Goal: Book appointment/travel/reservation

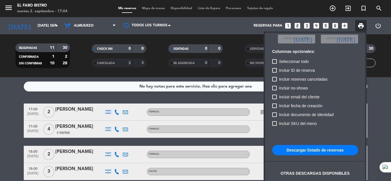
scroll to position [118, 0]
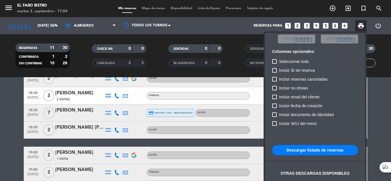
click at [366, 92] on div "Exportar listado de reservas Única fecha [DATE] sep. [DATE] Rango de fechas Ele…" at bounding box center [315, 118] width 103 height 175
click at [56, 25] on div at bounding box center [195, 90] width 391 height 181
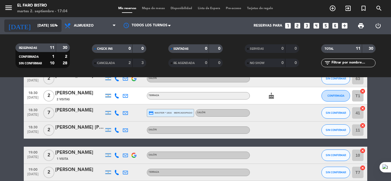
click at [57, 26] on icon "arrow_drop_down" at bounding box center [56, 25] width 7 height 7
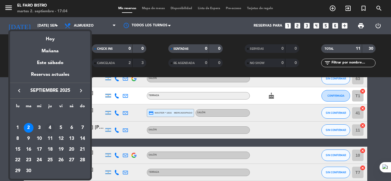
click at [49, 128] on div "4" at bounding box center [50, 128] width 10 height 10
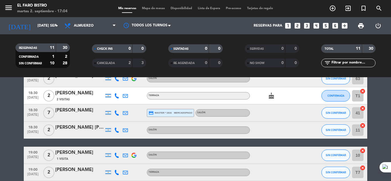
type input "[DEMOGRAPHIC_DATA] [DATE]"
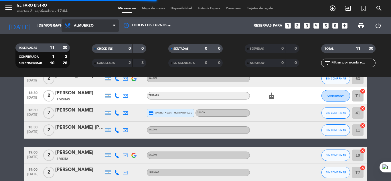
scroll to position [95, 0]
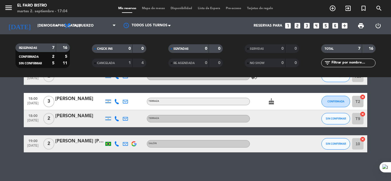
click at [114, 25] on icon at bounding box center [114, 25] width 3 height 5
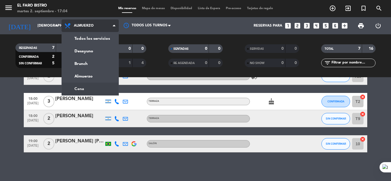
click at [86, 88] on ng-component "menu El Faro Bistro martes 2. septiembre - 17:04 Mis reservas Mapa de mesas Dis…" at bounding box center [195, 90] width 391 height 181
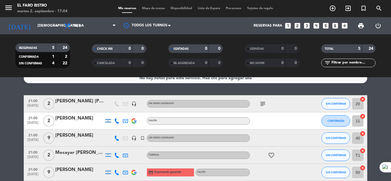
scroll to position [0, 0]
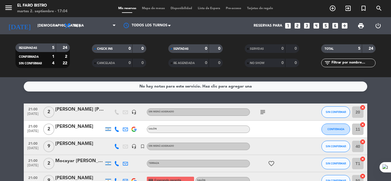
click at [296, 25] on icon "looks_two" at bounding box center [297, 25] width 7 height 7
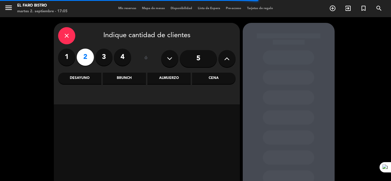
click at [210, 78] on div "Cena" at bounding box center [213, 78] width 43 height 11
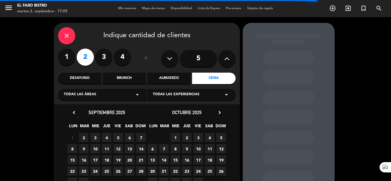
click at [104, 139] on span "4" at bounding box center [106, 137] width 9 height 9
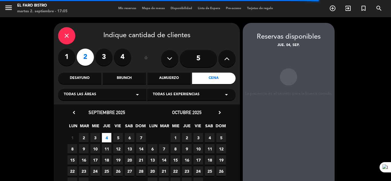
scroll to position [23, 0]
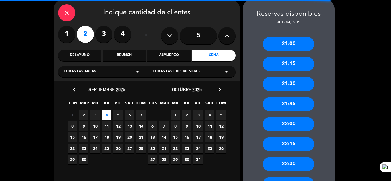
click at [290, 84] on div "21:30" at bounding box center [289, 84] width 52 height 14
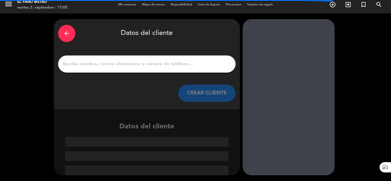
scroll to position [4, 0]
click at [130, 68] on input "1" at bounding box center [146, 64] width 169 height 8
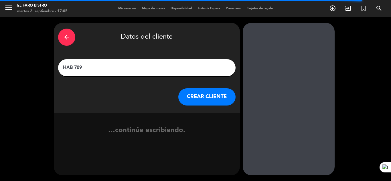
type input "HAB 709"
click at [217, 96] on button "CREAR CLIENTE" at bounding box center [206, 96] width 57 height 17
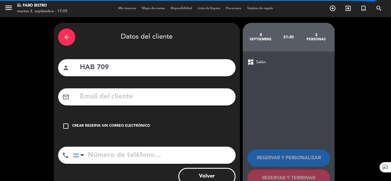
click at [95, 125] on div "Crear reserva sin correo electrónico" at bounding box center [111, 126] width 78 height 6
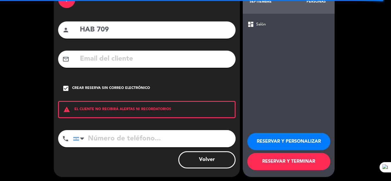
scroll to position [39, 0]
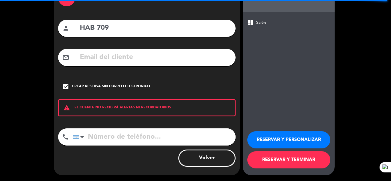
click at [124, 138] on input "tel" at bounding box center [154, 136] width 163 height 17
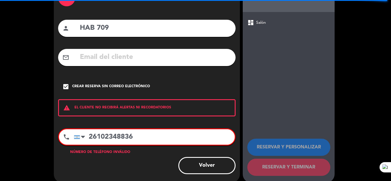
click at [168, 157] on div "Volver" at bounding box center [146, 165] width 177 height 17
click at [100, 136] on input "26102348836" at bounding box center [154, 136] width 161 height 15
click at [271, 103] on div "dashboard Salón RESERVAR Y PERSONALIZAR RESERVAR Y TERMINAR" at bounding box center [289, 97] width 92 height 171
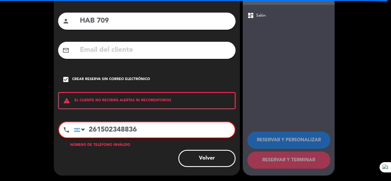
click at [290, 78] on div "dashboard Salón RESERVAR Y PERSONALIZAR RESERVAR Y TERMINAR" at bounding box center [289, 90] width 92 height 171
drag, startPoint x: 142, startPoint y: 129, endPoint x: 79, endPoint y: 130, distance: 63.3
click at [79, 130] on div "[GEOGRAPHIC_DATA] +1 [GEOGRAPHIC_DATA] +44 [GEOGRAPHIC_DATA] ([GEOGRAPHIC_DATA]…" at bounding box center [154, 129] width 161 height 15
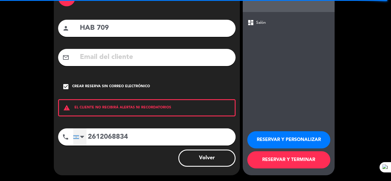
scroll to position [39, 0]
type input "2612068834"
click at [277, 161] on button "RESERVAR Y TERMINAR" at bounding box center [288, 159] width 83 height 17
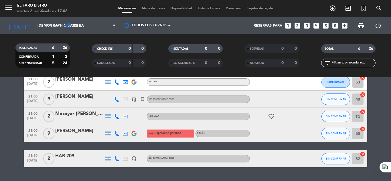
scroll to position [57, 0]
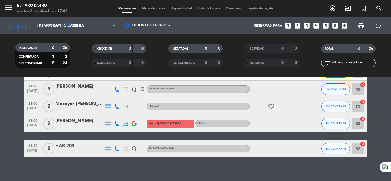
click at [197, 147] on div "Sin menú asignado" at bounding box center [198, 148] width 103 height 7
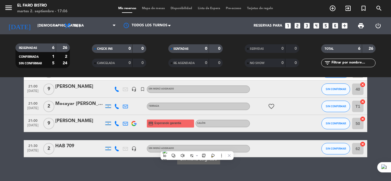
click at [65, 147] on div "HAB 709" at bounding box center [79, 146] width 49 height 7
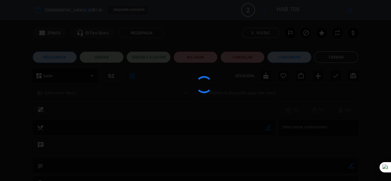
click at [65, 147] on div at bounding box center [195, 90] width 391 height 181
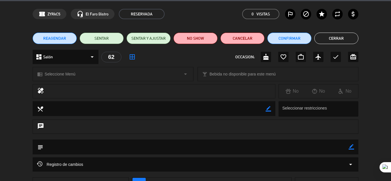
scroll to position [29, 0]
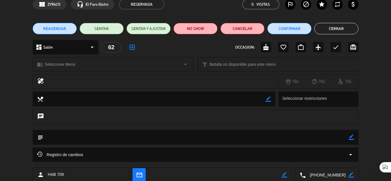
click at [89, 137] on textarea at bounding box center [195, 137] width 305 height 15
click at [348, 135] on textarea at bounding box center [195, 137] width 305 height 15
click at [350, 140] on icon "border_color" at bounding box center [351, 137] width 5 height 5
click at [124, 138] on textarea at bounding box center [195, 137] width 305 height 15
type textarea "CUMPLEAÑOS DE [PERSON_NAME] PAX HAB 709"
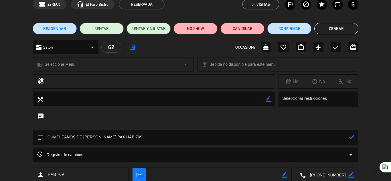
click at [350, 138] on icon at bounding box center [351, 137] width 5 height 5
click at [341, 29] on button "Cerrar" at bounding box center [336, 28] width 44 height 11
